Goal: Check status: Check status

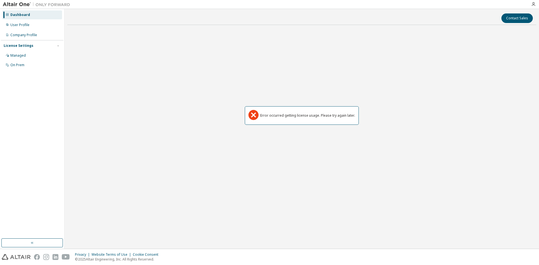
click at [312, 65] on div "Error occurred getting license usage. Please try again later." at bounding box center [301, 115] width 469 height 172
